Goal: Task Accomplishment & Management: Manage account settings

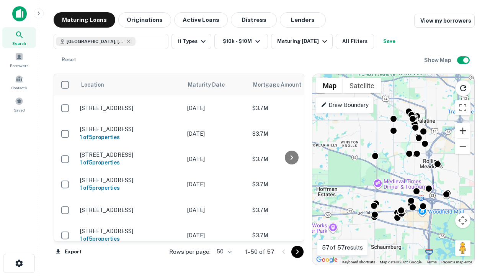
click at [463, 131] on button "Zoom in" at bounding box center [462, 130] width 15 height 15
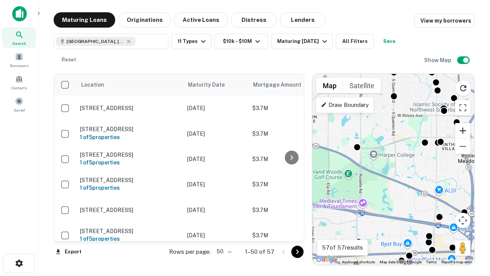
click at [463, 131] on button "Zoom in" at bounding box center [462, 130] width 15 height 15
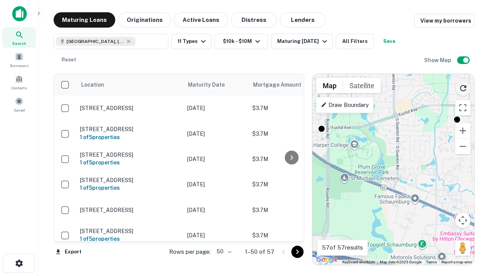
click at [463, 87] on icon "Reload search area" at bounding box center [463, 88] width 9 height 9
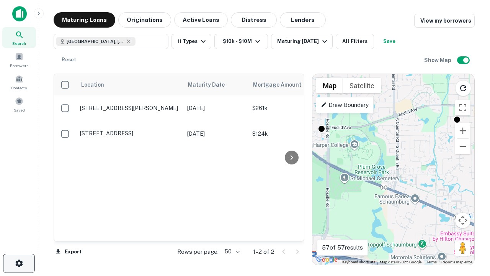
click at [19, 263] on icon "button" at bounding box center [19, 263] width 9 height 9
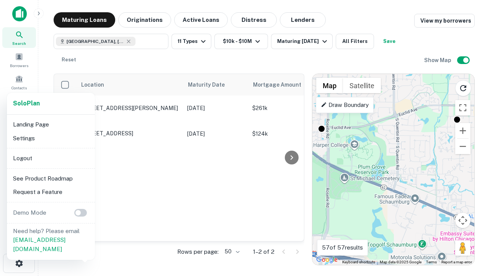
click at [51, 158] on li "Logout" at bounding box center [51, 158] width 82 height 14
